Goal: Task Accomplishment & Management: Complete application form

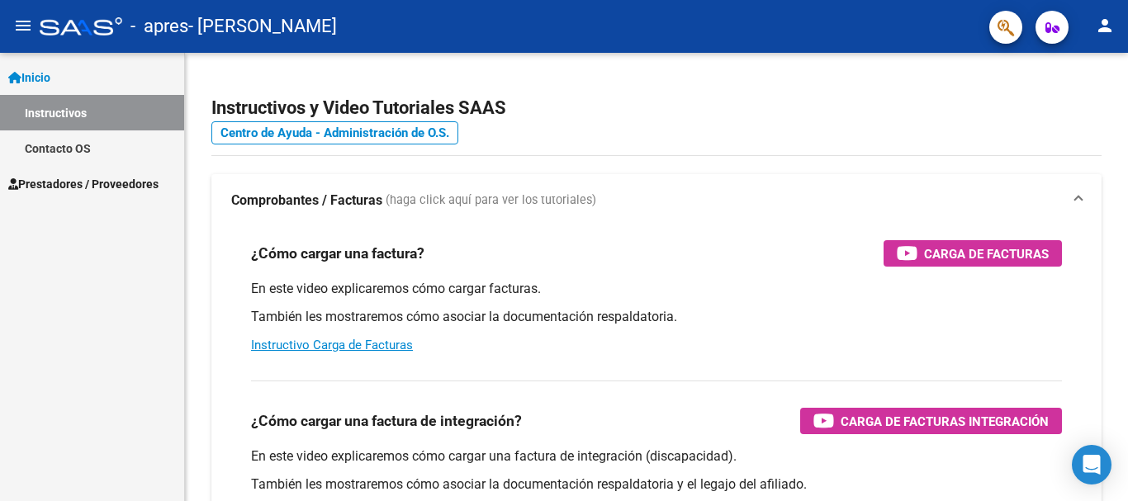
drag, startPoint x: 59, startPoint y: 184, endPoint x: 75, endPoint y: 182, distance: 16.6
click at [59, 185] on span "Prestadores / Proveedores" at bounding box center [83, 184] width 150 height 18
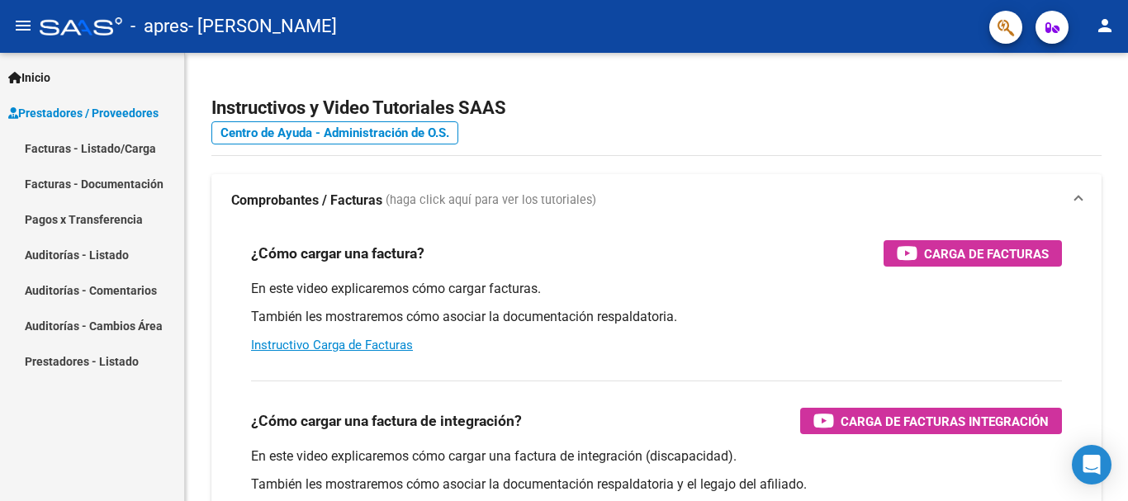
click at [132, 147] on link "Facturas - Listado/Carga" at bounding box center [92, 148] width 184 height 36
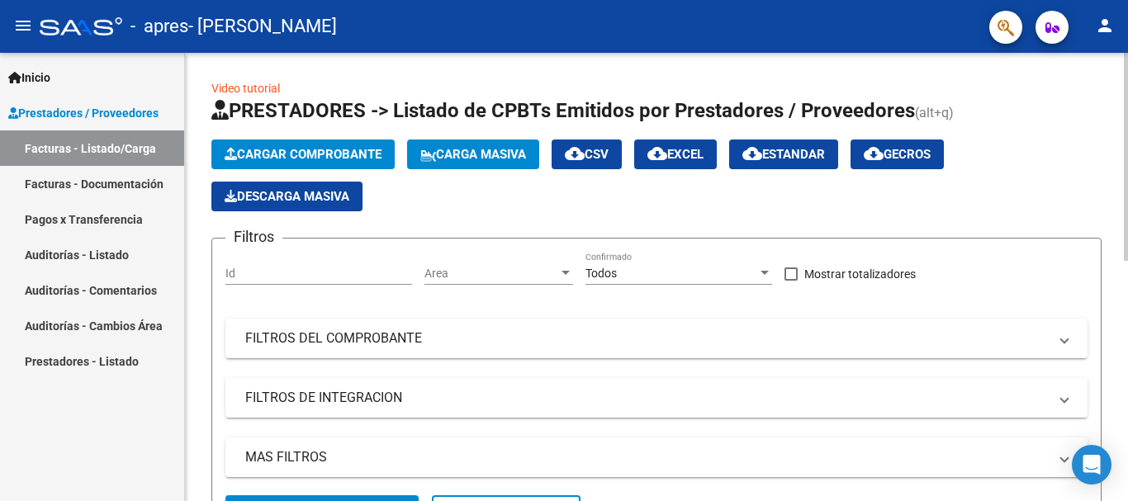
click at [293, 152] on span "Cargar Comprobante" at bounding box center [303, 154] width 157 height 15
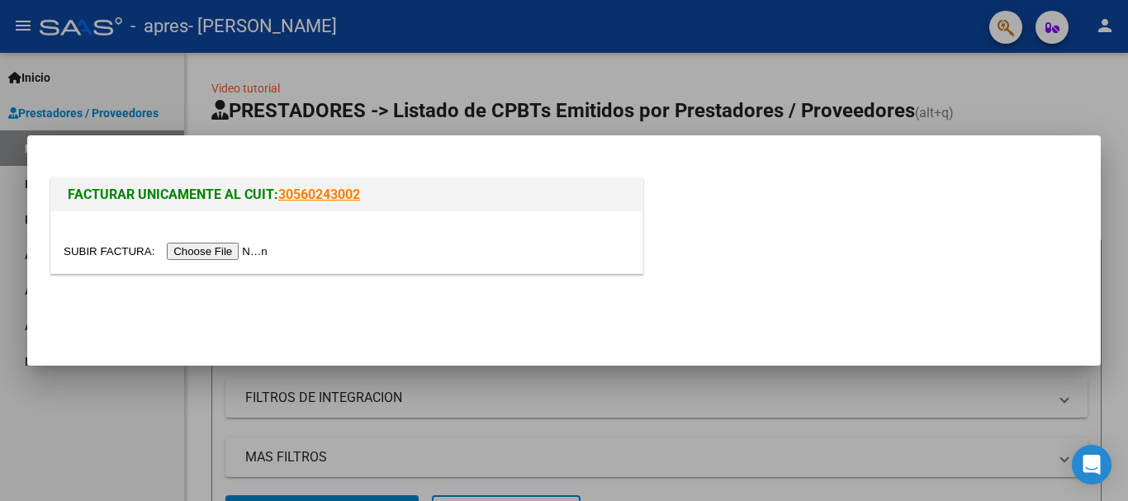
click at [226, 249] on input "file" at bounding box center [168, 251] width 209 height 17
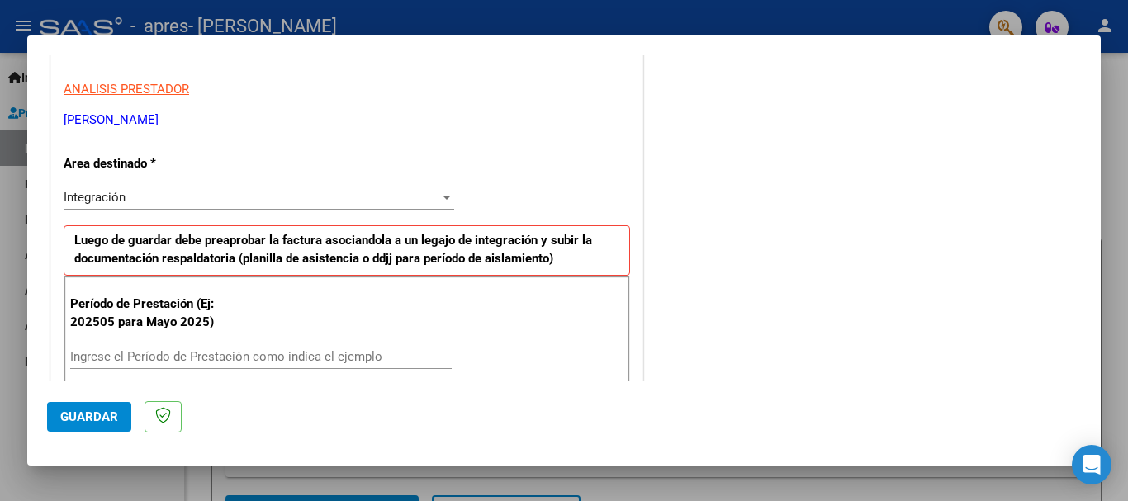
scroll to position [330, 0]
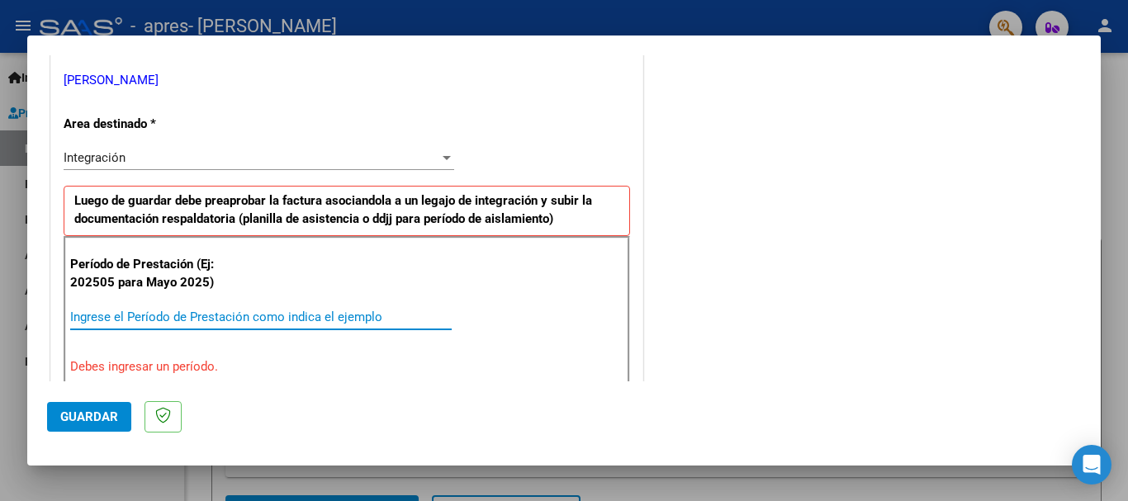
click at [140, 312] on input "Ingrese el Período de Prestación como indica el ejemplo" at bounding box center [260, 317] width 381 height 15
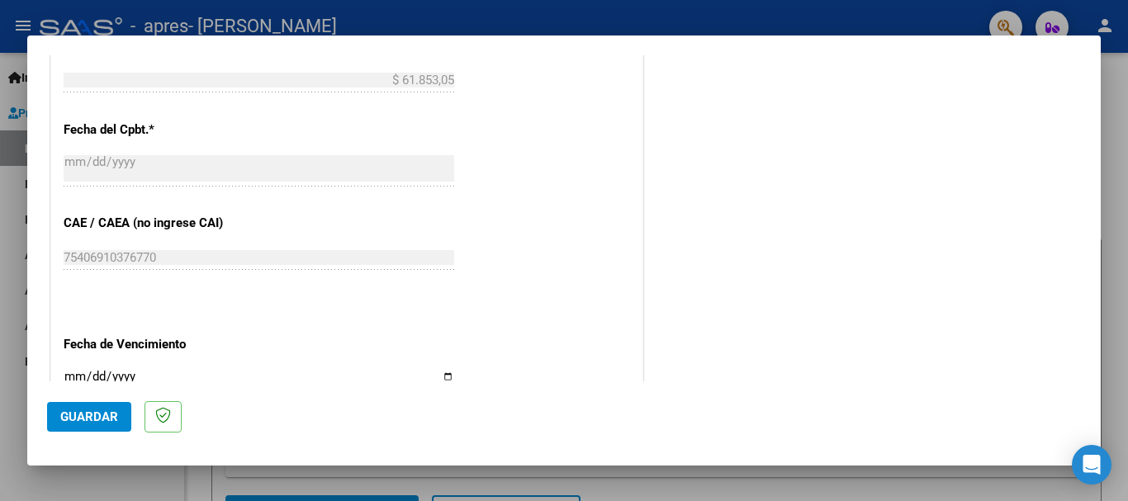
scroll to position [1073, 0]
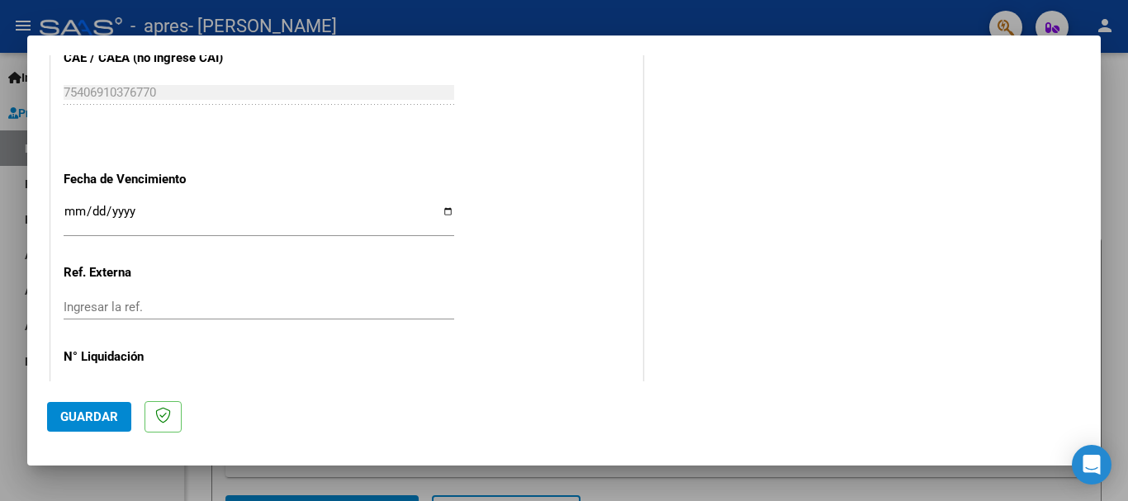
type input "202509"
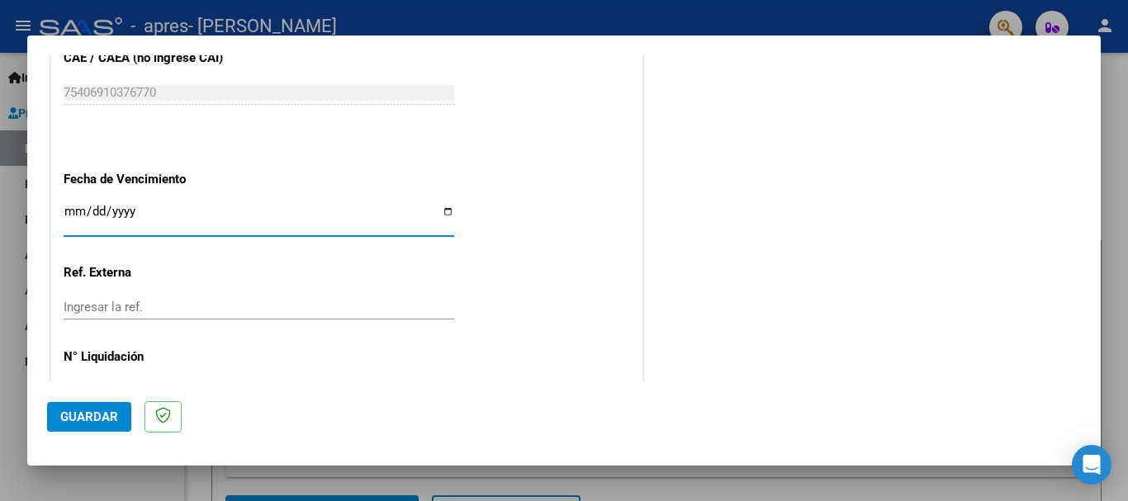
click at [442, 209] on input "Ingresar la fecha" at bounding box center [259, 218] width 391 height 26
type input "[DATE]"
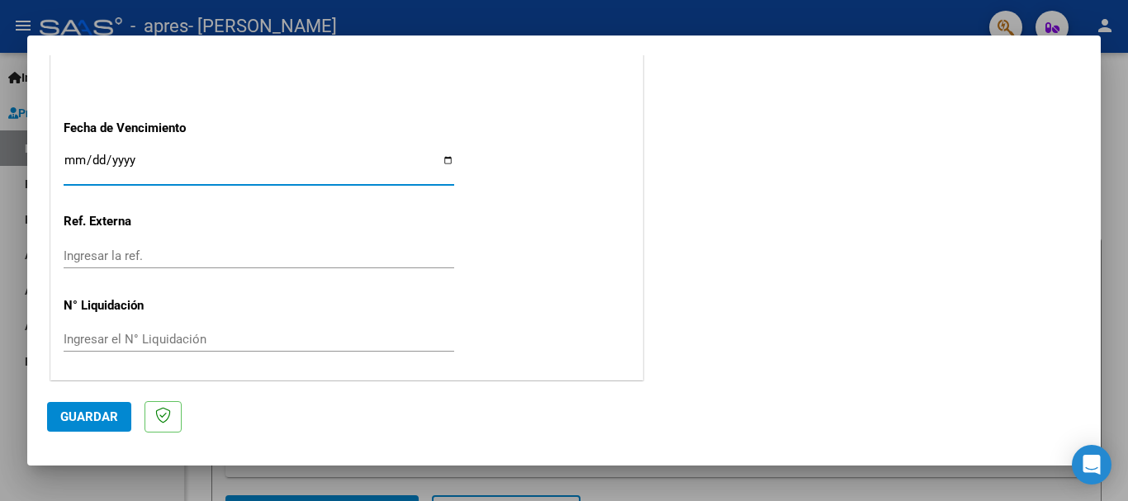
scroll to position [1127, 0]
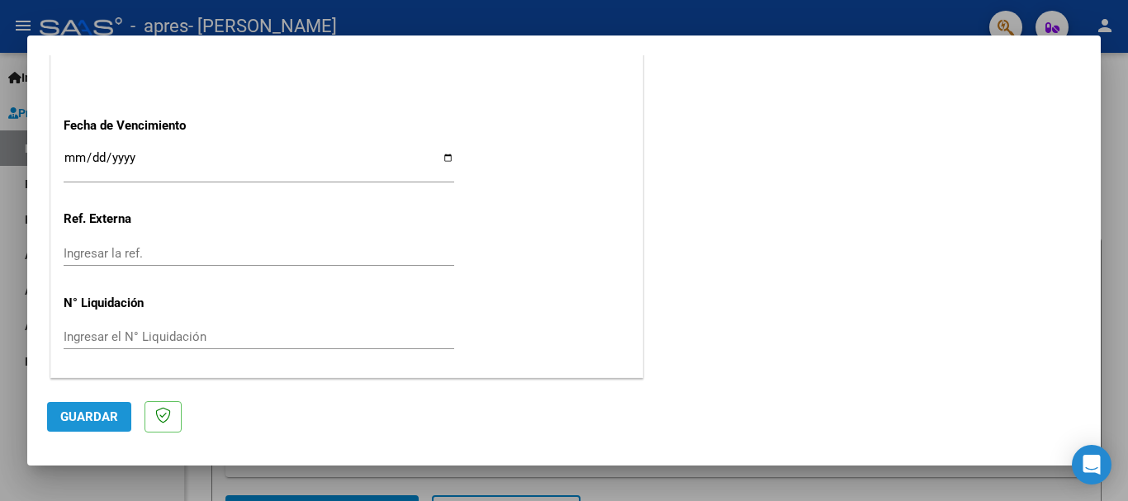
click at [71, 414] on span "Guardar" at bounding box center [89, 417] width 58 height 15
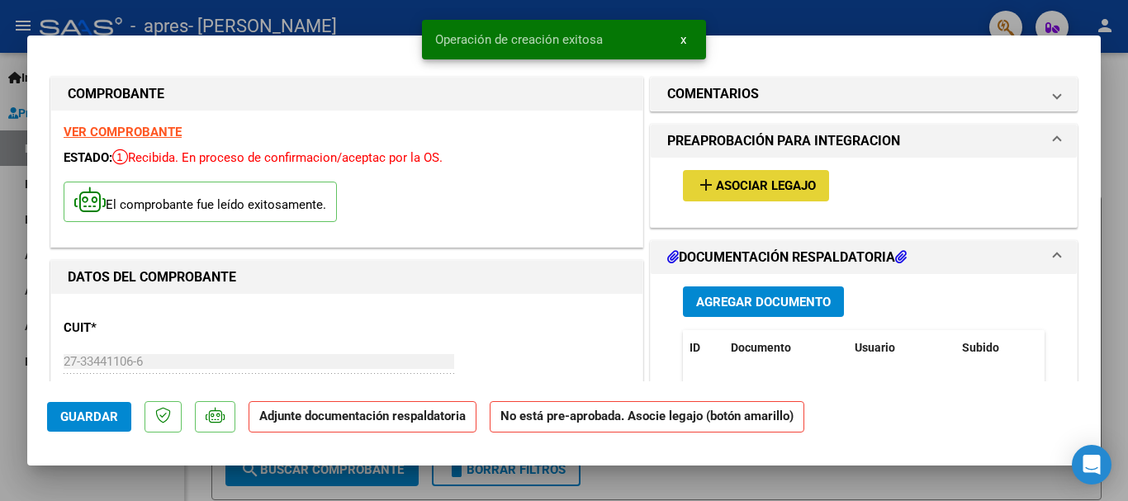
click at [739, 181] on span "Asociar Legajo" at bounding box center [766, 186] width 100 height 15
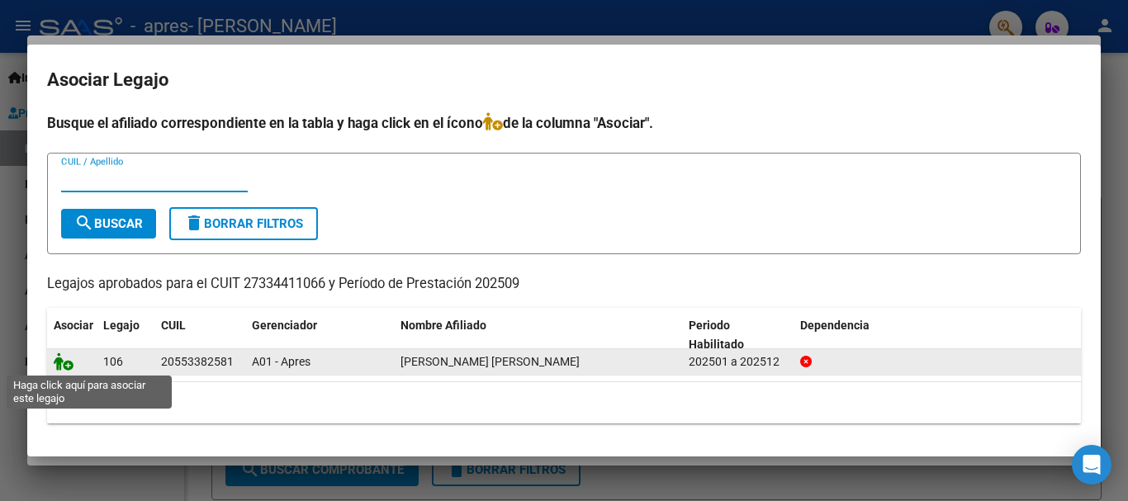
click at [68, 365] on icon at bounding box center [64, 362] width 20 height 18
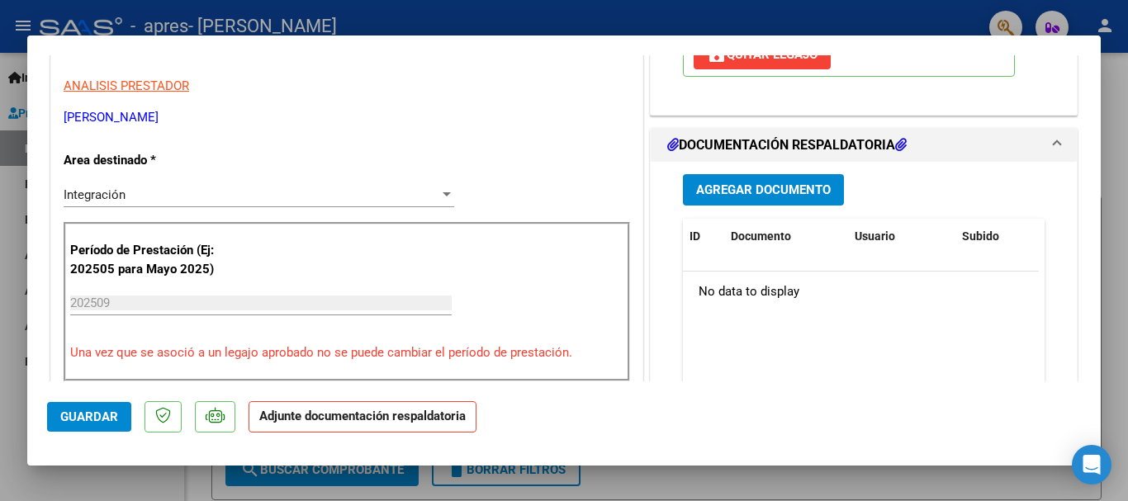
scroll to position [413, 0]
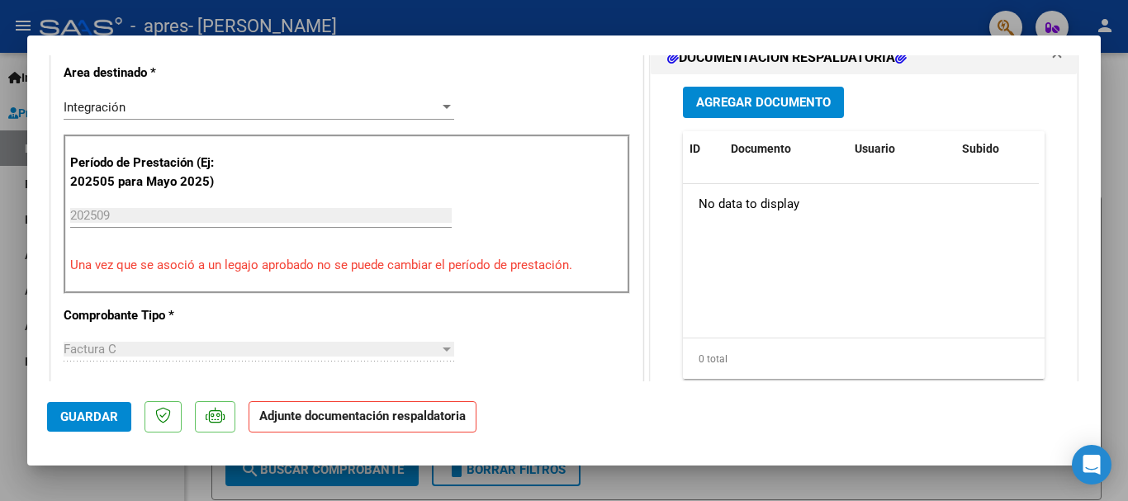
click at [736, 107] on span "Agregar Documento" at bounding box center [763, 103] width 135 height 15
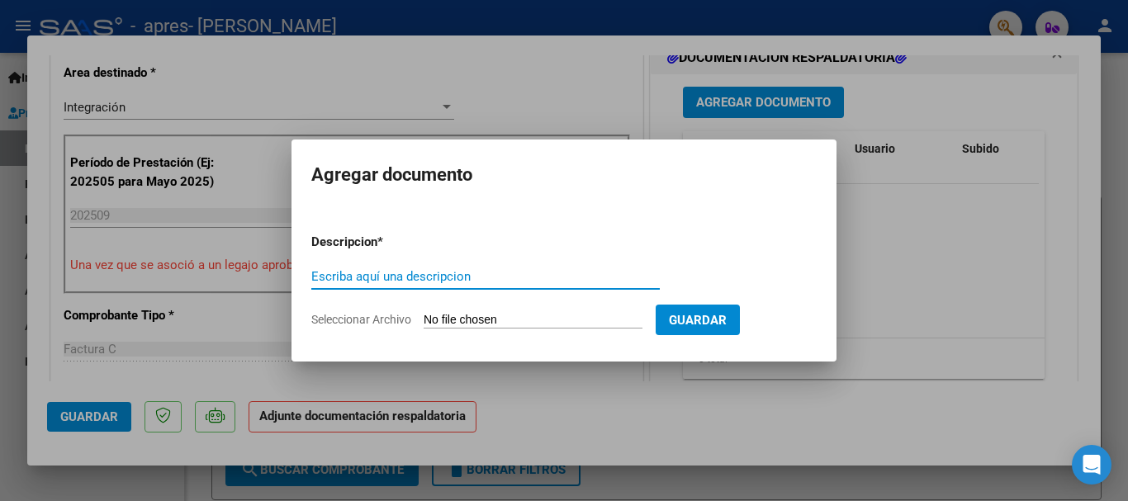
click at [374, 277] on input "Escriba aquí una descripcion" at bounding box center [485, 276] width 348 height 15
click at [494, 320] on input "Seleccionar Archivo" at bounding box center [533, 321] width 219 height 16
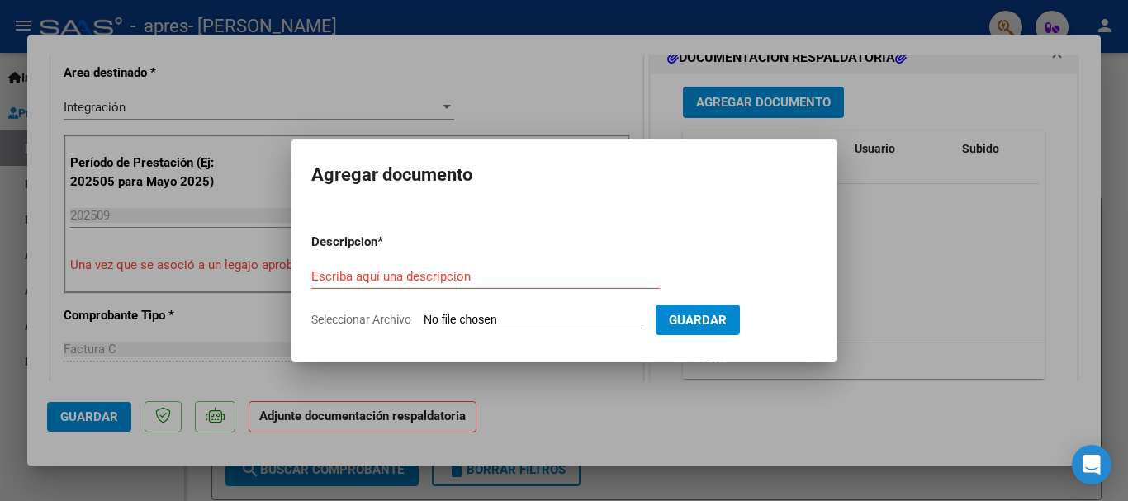
type input "C:\fakepath\[PERSON_NAME] asistencia 09-25.pdf"
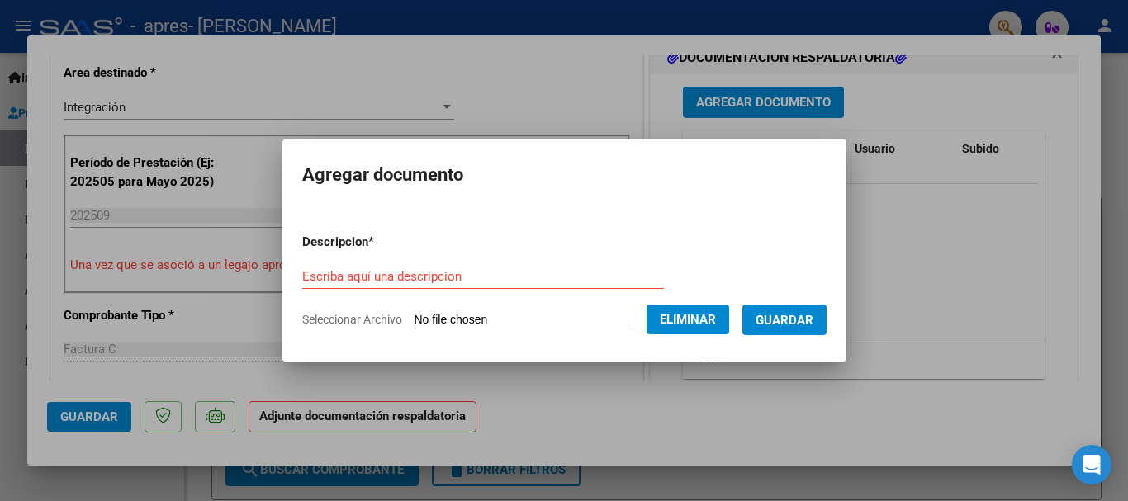
click at [317, 272] on input "Escriba aquí una descripcion" at bounding box center [483, 276] width 362 height 15
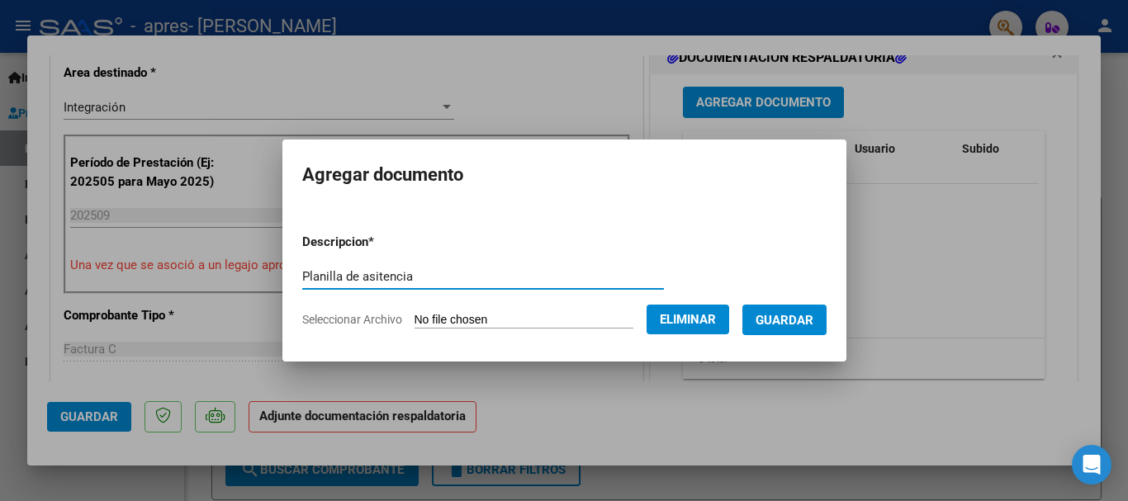
type input "Planilla de asitencia"
click at [813, 316] on span "Guardar" at bounding box center [784, 320] width 58 height 15
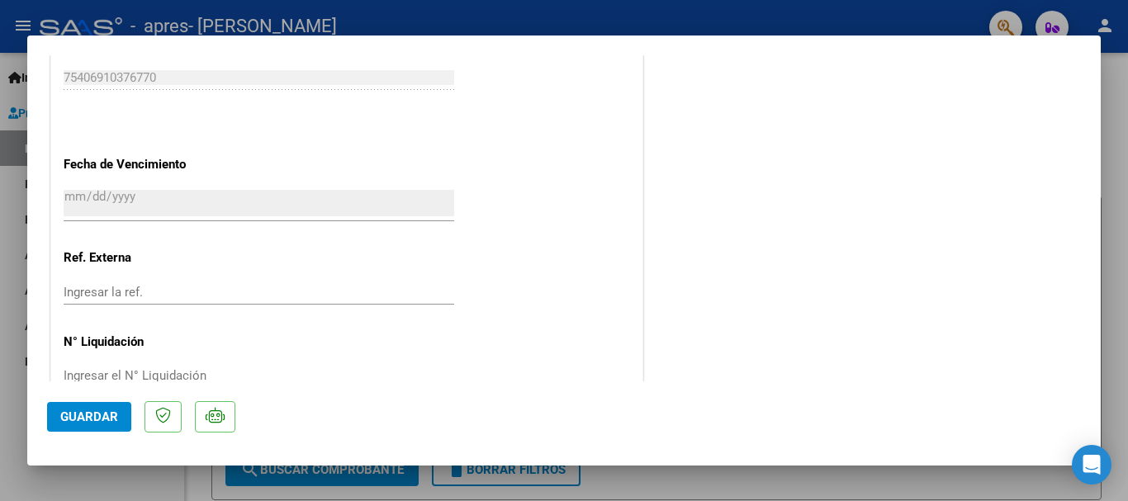
scroll to position [1152, 0]
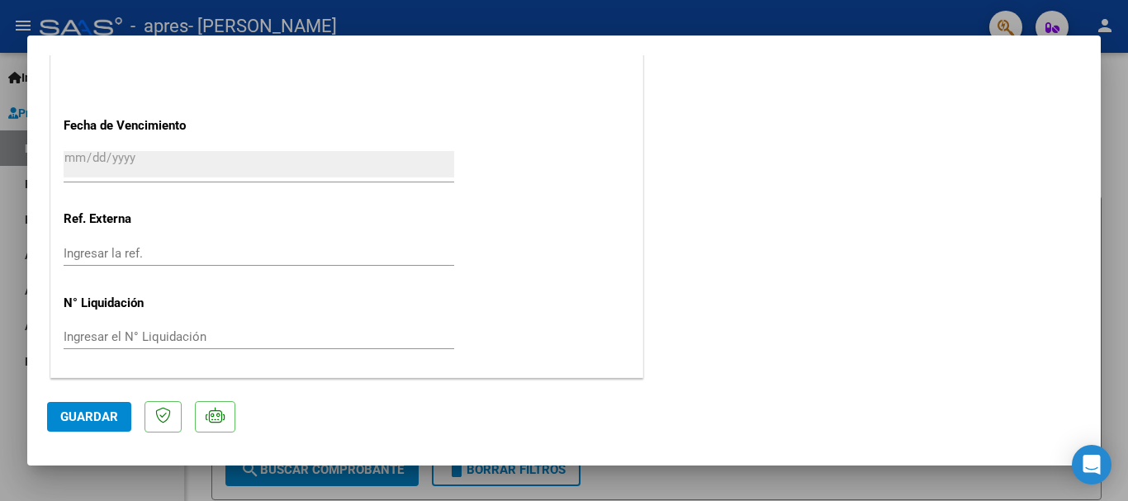
click at [81, 419] on span "Guardar" at bounding box center [89, 417] width 58 height 15
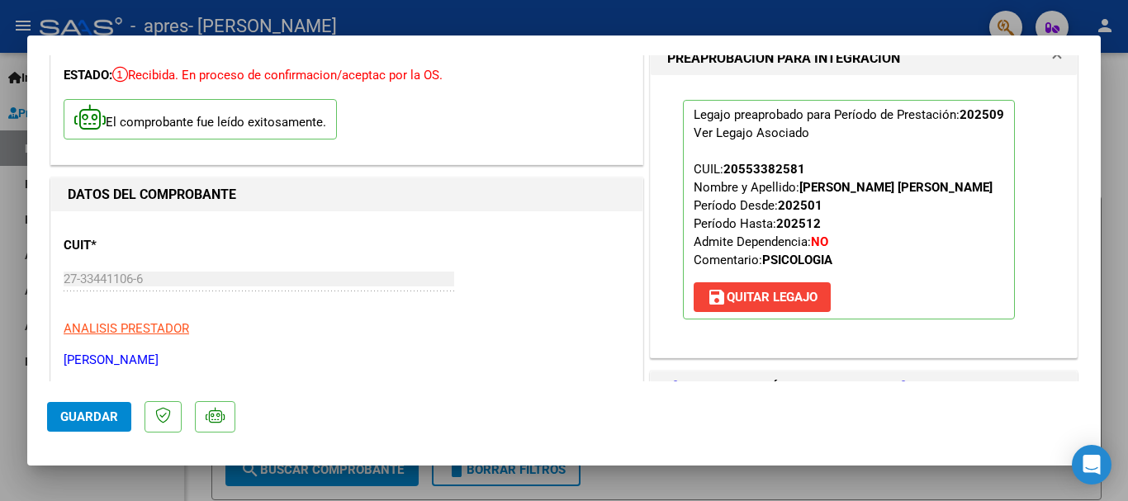
scroll to position [0, 0]
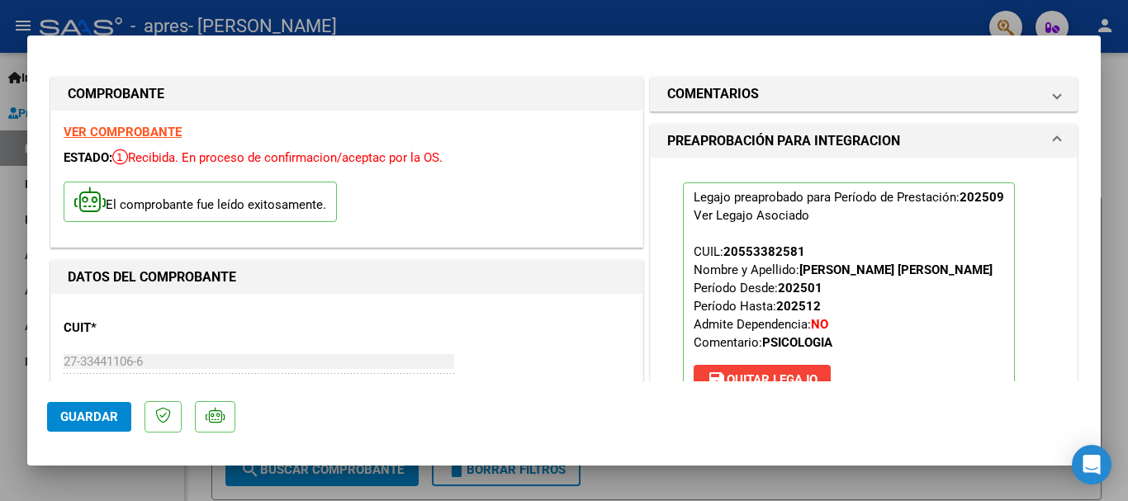
click at [563, 15] on div at bounding box center [564, 250] width 1128 height 501
type input "$ 0,00"
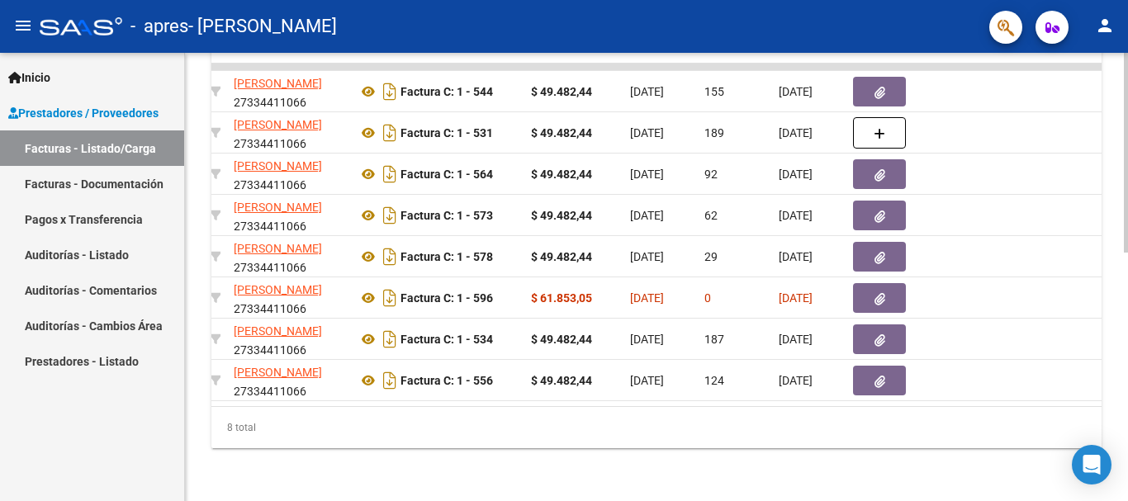
scroll to position [0, 113]
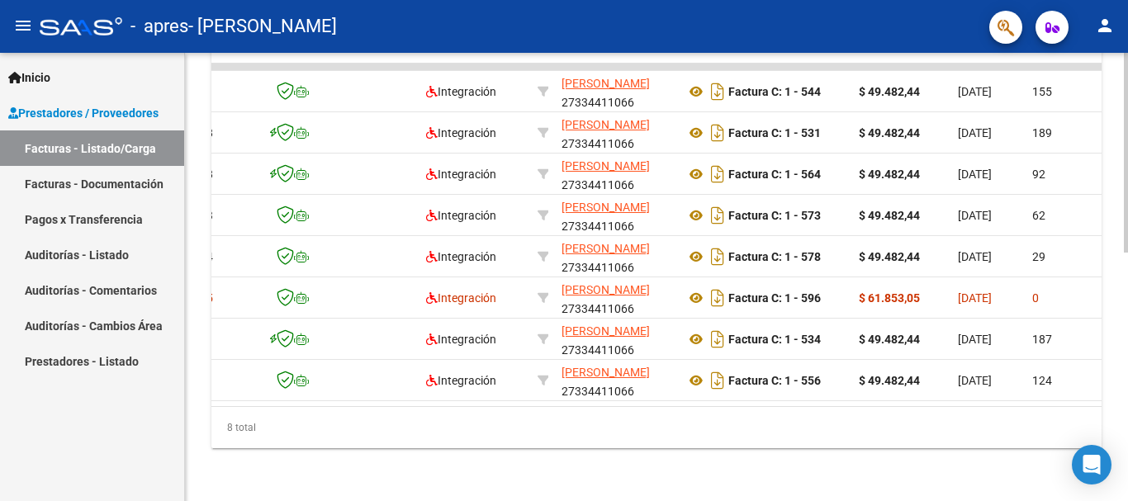
click at [373, 410] on div "8 total" at bounding box center [656, 427] width 890 height 41
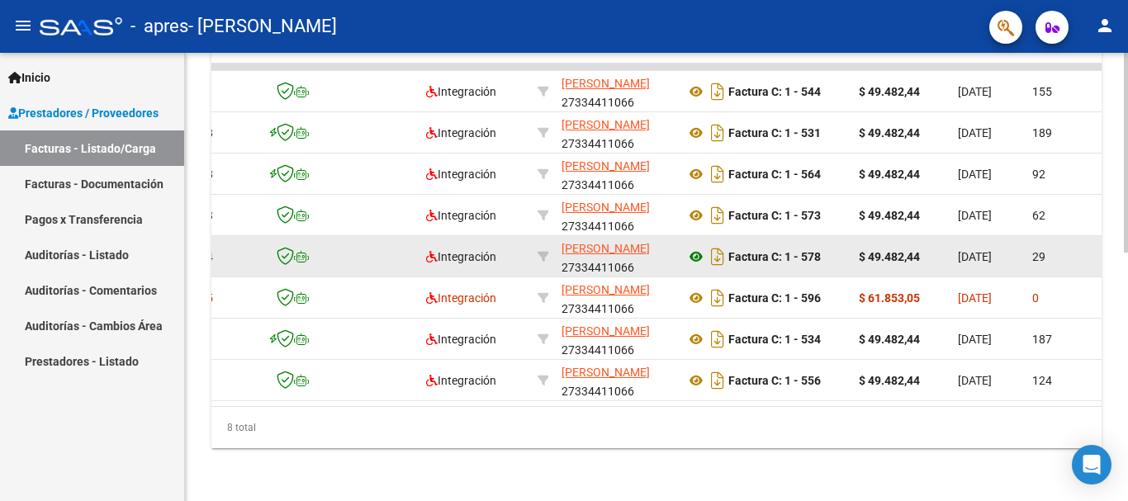
drag, startPoint x: 330, startPoint y: 408, endPoint x: 702, endPoint y: 250, distance: 403.6
click at [247, 405] on div "ID CAE Facturado x Orden De Area Razón Social CPBT Monto Fecha Cpbt [PERSON_NAM…" at bounding box center [656, 230] width 890 height 438
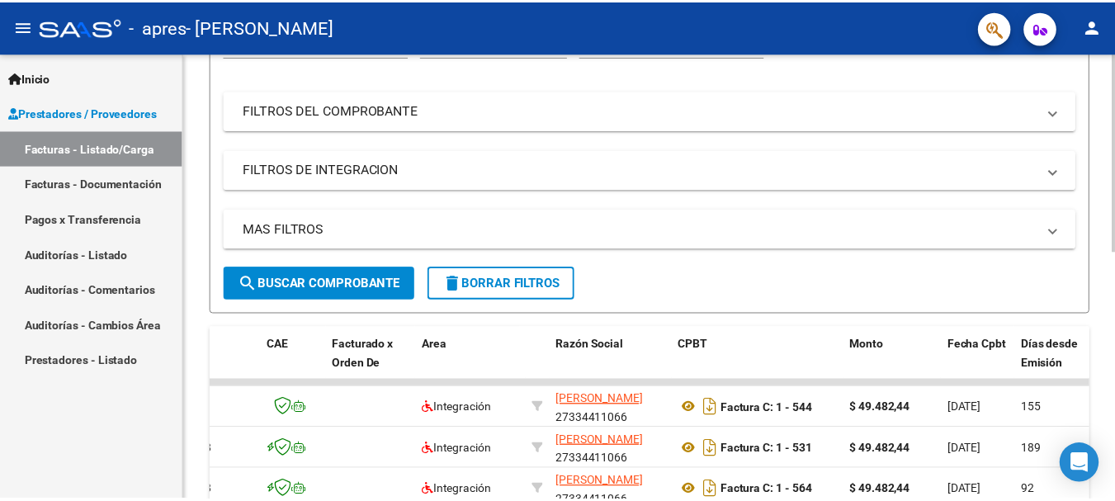
scroll to position [0, 0]
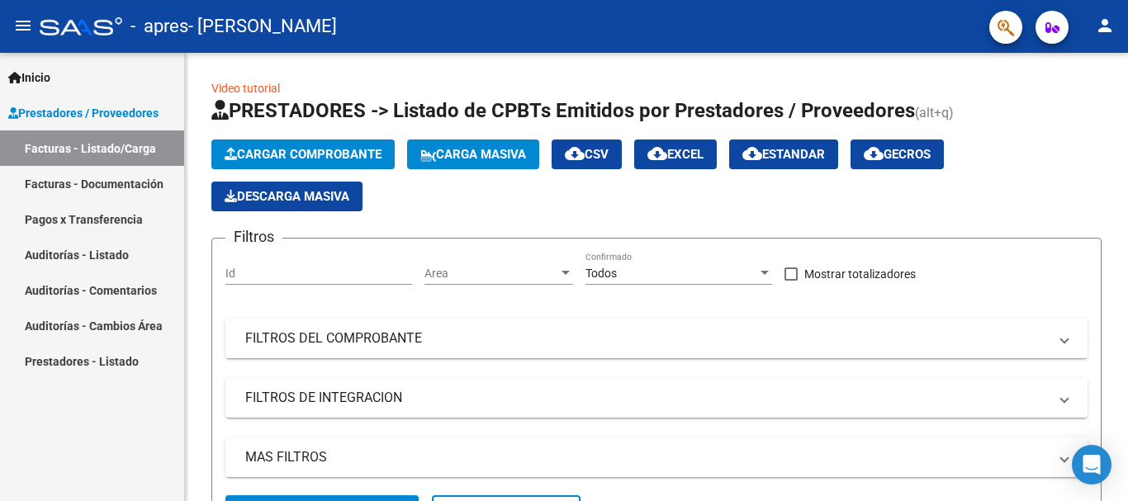
click at [1096, 31] on mat-icon "person" at bounding box center [1105, 26] width 20 height 20
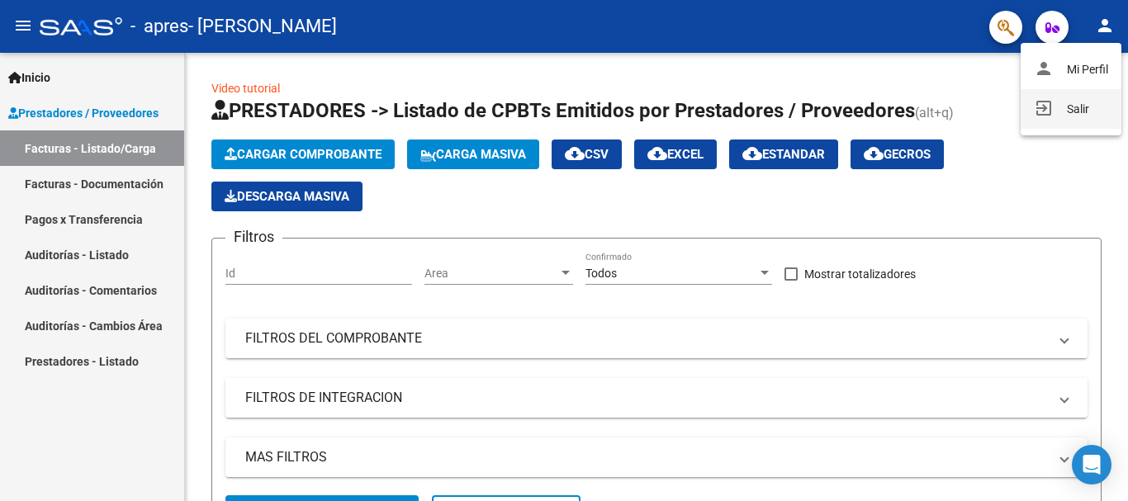
click at [1074, 115] on button "exit_to_app Salir" at bounding box center [1070, 109] width 101 height 40
